Goal: Navigation & Orientation: Find specific page/section

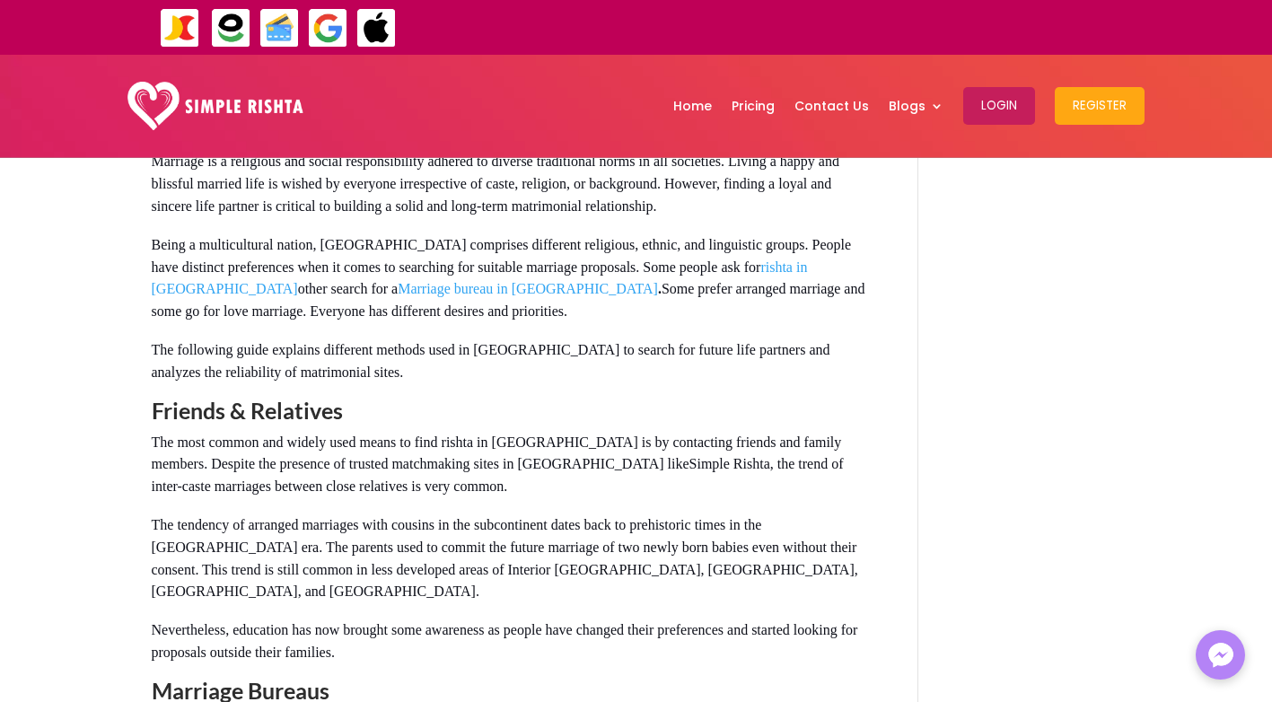
click at [163, 397] on strong "Friends & Relatives" at bounding box center [247, 410] width 191 height 27
click at [158, 397] on strong "Friends & Relatives" at bounding box center [247, 410] width 191 height 27
click at [197, 397] on strong "Friends & Relatives" at bounding box center [247, 410] width 191 height 27
click at [143, 99] on img at bounding box center [215, 106] width 177 height 48
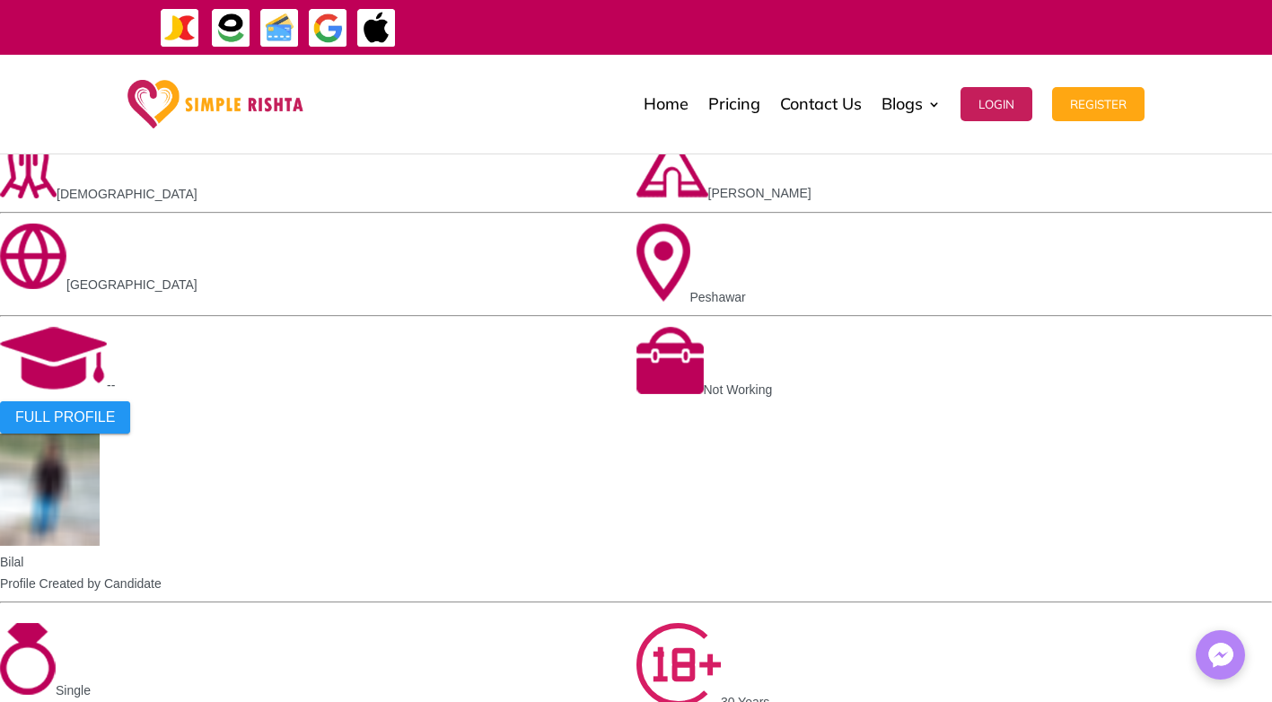
scroll to position [1320, 0]
